Goal: Transaction & Acquisition: Purchase product/service

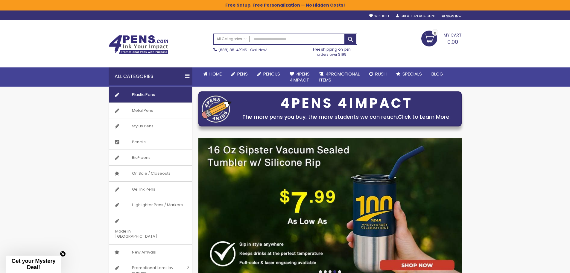
click at [146, 96] on span "Plastic Pens" at bounding box center [143, 95] width 35 height 16
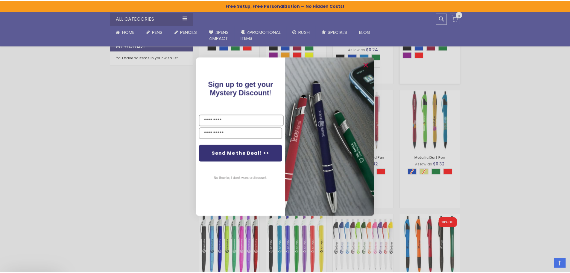
scroll to position [359, 0]
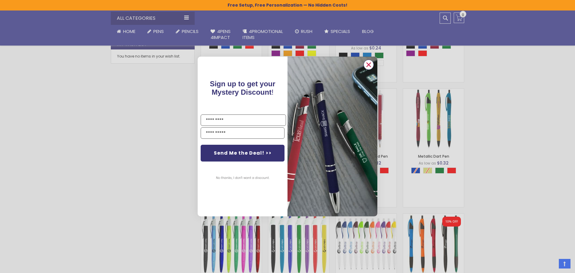
click at [369, 62] on circle "Close dialog" at bounding box center [368, 64] width 9 height 9
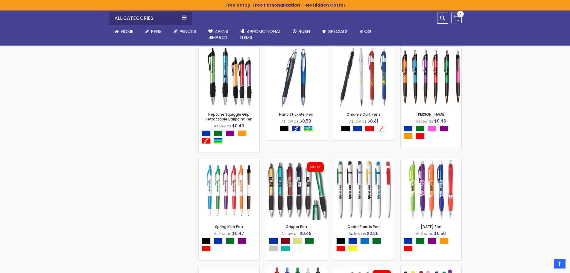
scroll to position [2244, 0]
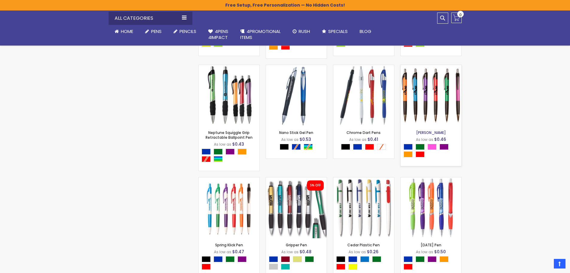
click at [433, 135] on link "Sharon Klick Pen" at bounding box center [431, 132] width 30 height 5
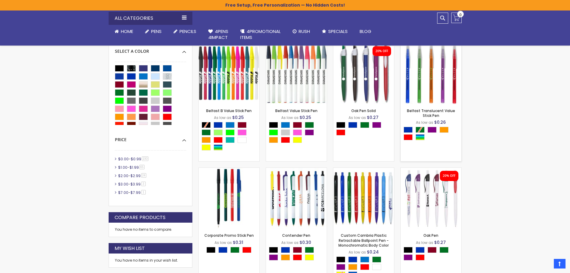
scroll to position [95, 0]
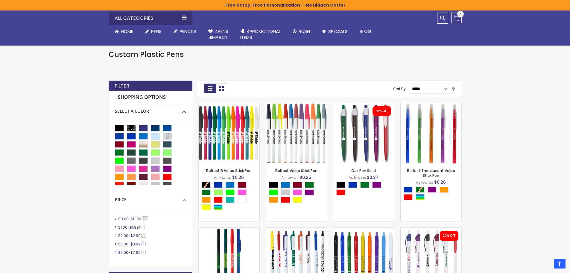
click at [456, 89] on div "View as Grid List 286 items Page You're currently reading page 1 Page 2 Page 3 …" at bounding box center [329, 88] width 263 height 16
click at [451, 88] on link "Set Descending Direction" at bounding box center [453, 89] width 5 height 7
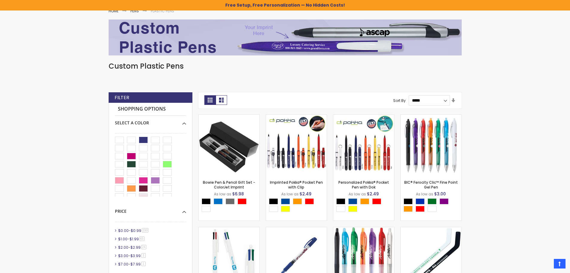
scroll to position [75, 0]
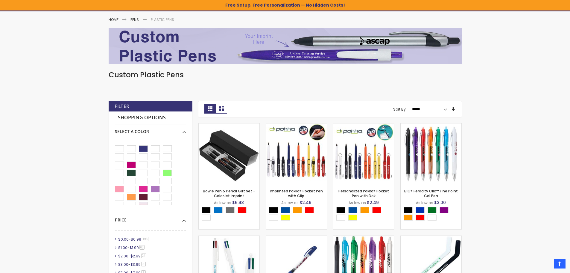
click at [455, 109] on link "Set Ascending Direction" at bounding box center [453, 109] width 5 height 7
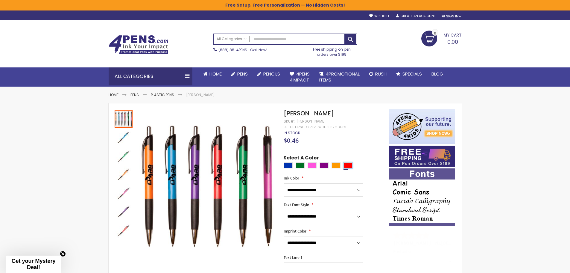
click at [346, 162] on div "Red" at bounding box center [348, 165] width 9 height 6
type input "****"
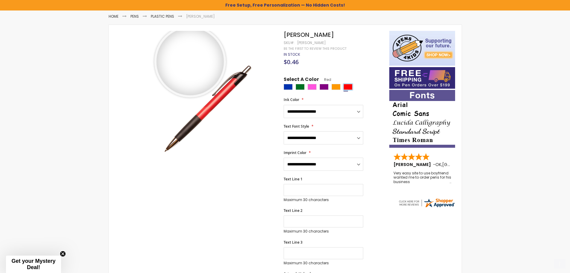
scroll to position [90, 0]
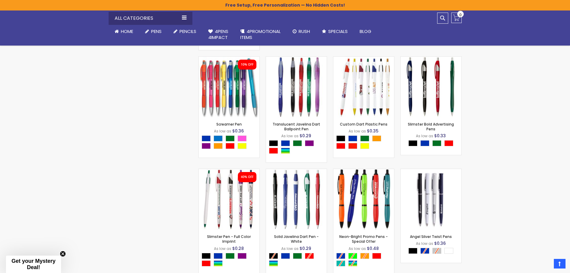
scroll to position [1053, 0]
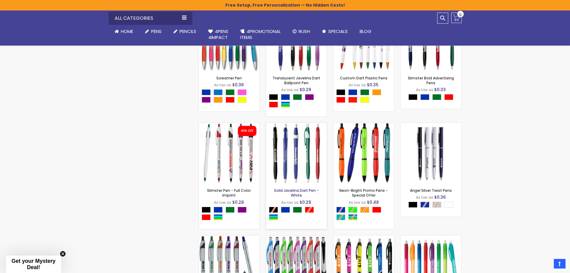
click at [297, 190] on link "Solid Javelina Dart Pen - White" at bounding box center [296, 193] width 45 height 10
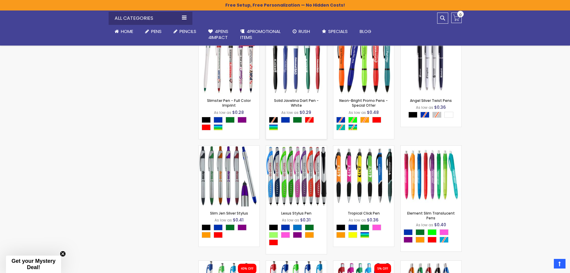
scroll to position [1173, 0]
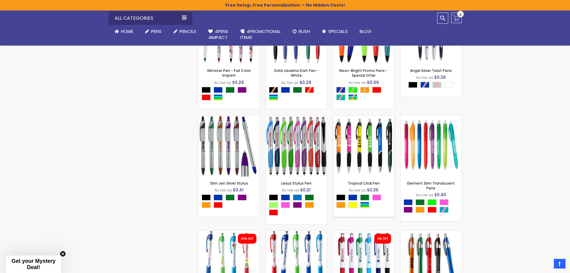
click at [374, 151] on img at bounding box center [363, 145] width 61 height 61
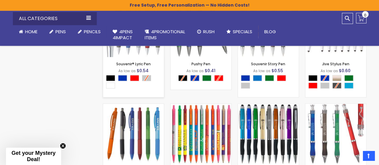
scroll to position [4006, 0]
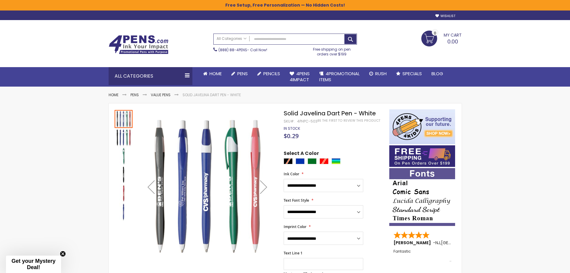
click at [286, 160] on div at bounding box center [335, 161] width 102 height 7
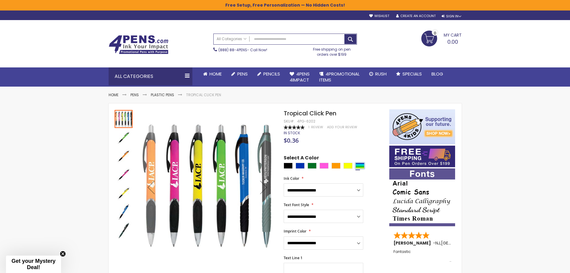
click at [359, 165] on div "Assorted" at bounding box center [359, 165] width 9 height 6
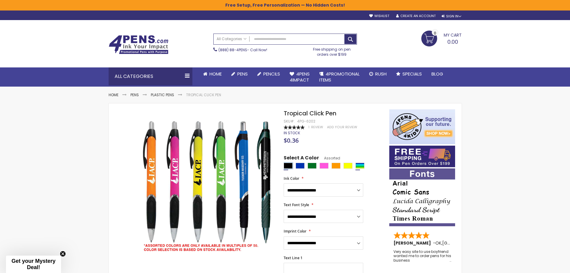
click at [288, 165] on div "Black" at bounding box center [288, 165] width 9 height 6
type input "****"
